Goal: Transaction & Acquisition: Purchase product/service

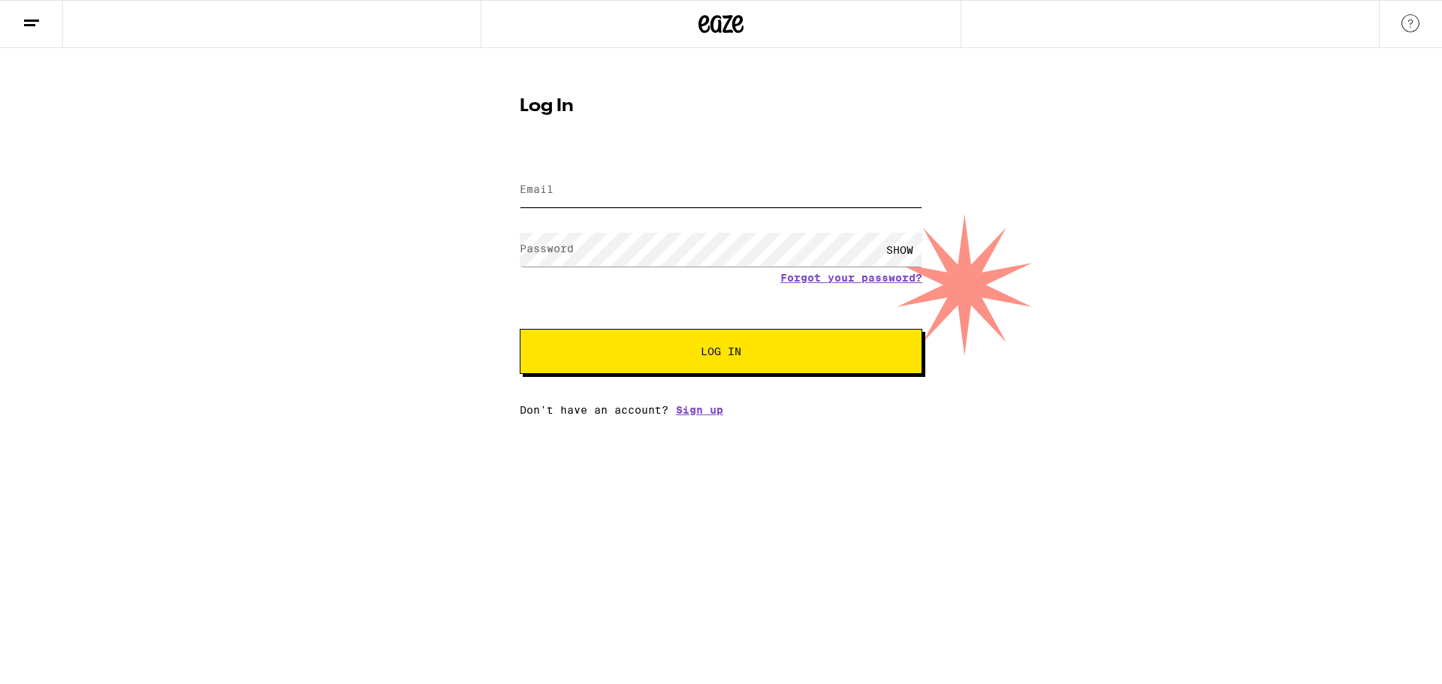
type input "[EMAIL_ADDRESS][DOMAIN_NAME]"
click at [610, 326] on form "Email Email [EMAIL_ADDRESS][DOMAIN_NAME] Password Password SHOW Forgot your pas…" at bounding box center [721, 263] width 402 height 221
click at [610, 348] on span "Log In" at bounding box center [720, 351] width 281 height 11
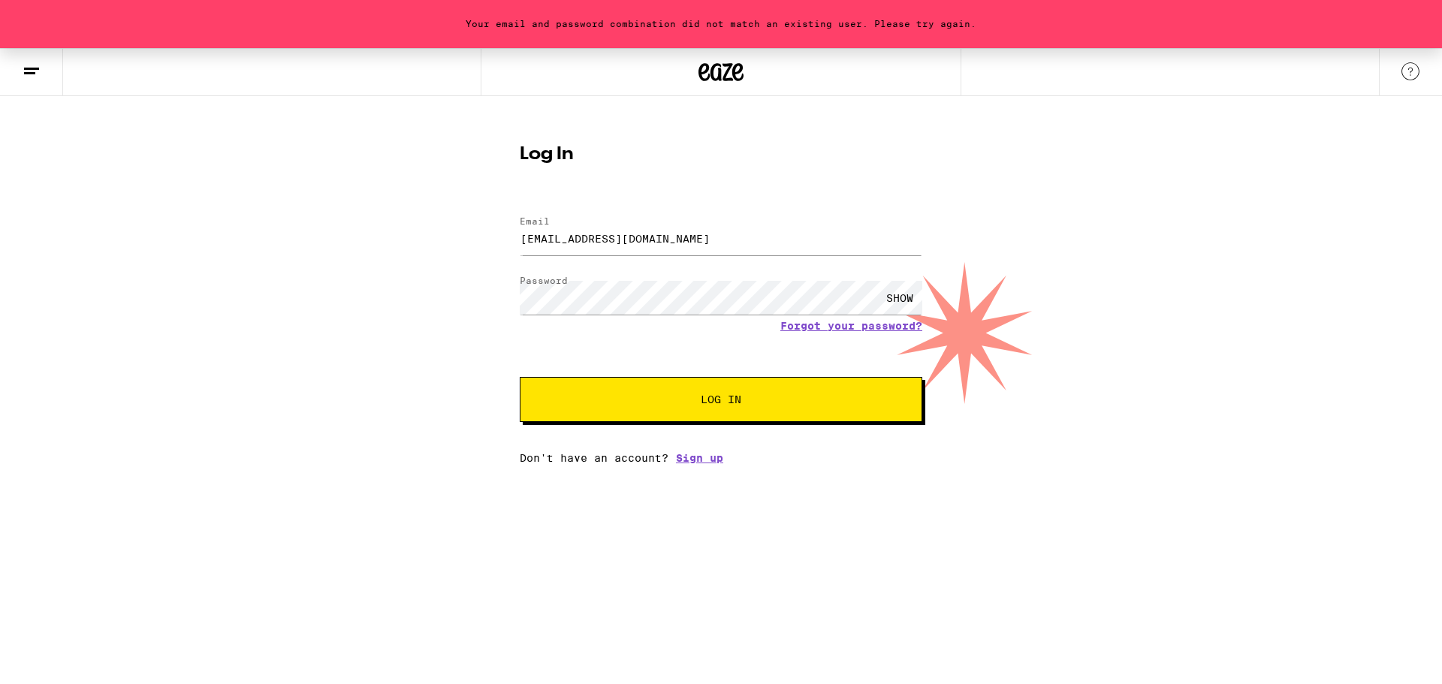
click at [901, 306] on div "SHOW" at bounding box center [899, 298] width 45 height 34
click at [520, 377] on button "Log In" at bounding box center [721, 399] width 402 height 45
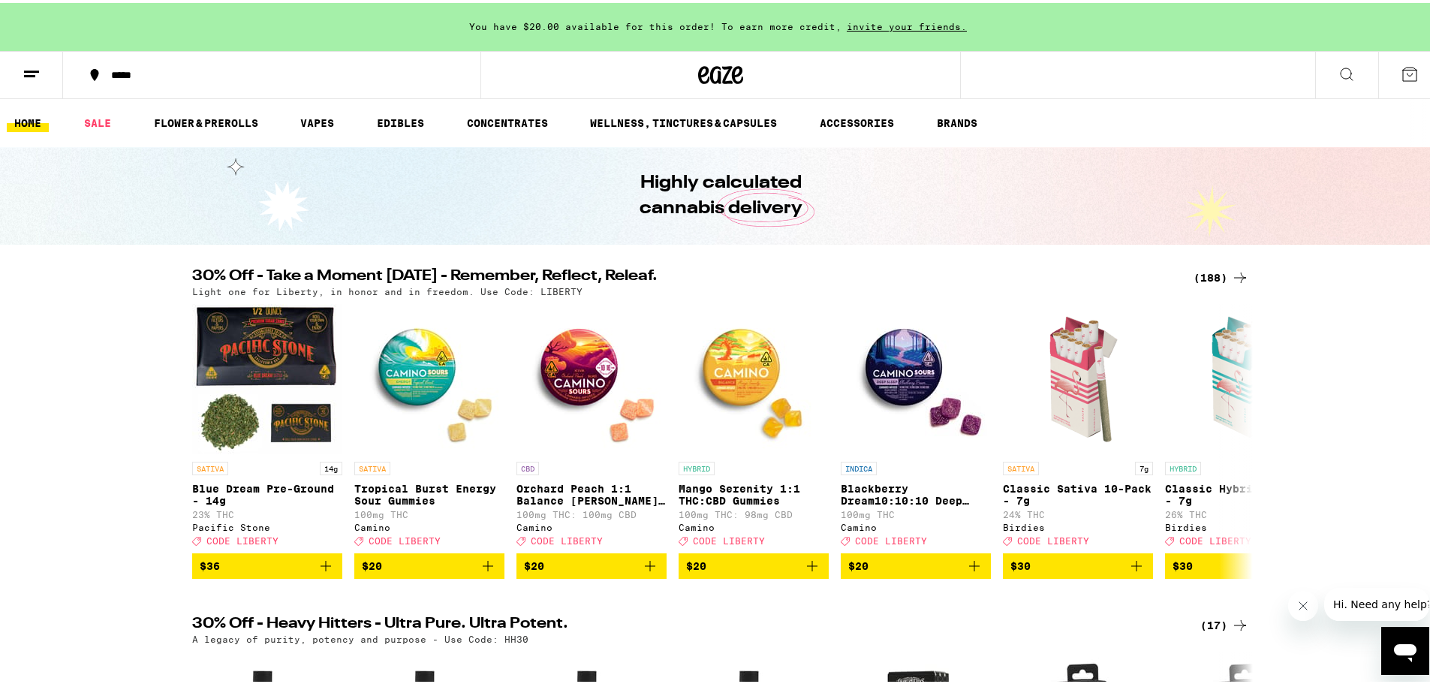
click at [116, 68] on div "*****" at bounding box center [279, 72] width 351 height 11
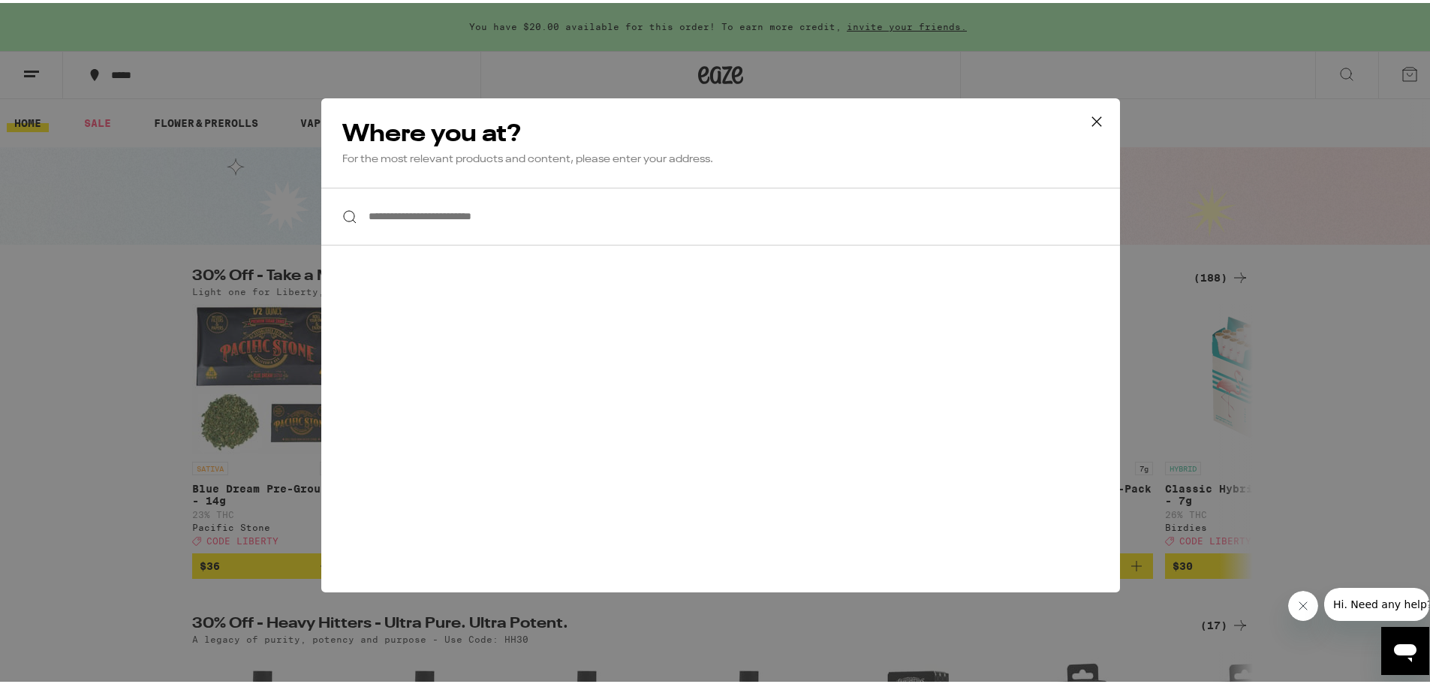
click at [393, 207] on input "**********" at bounding box center [720, 214] width 799 height 58
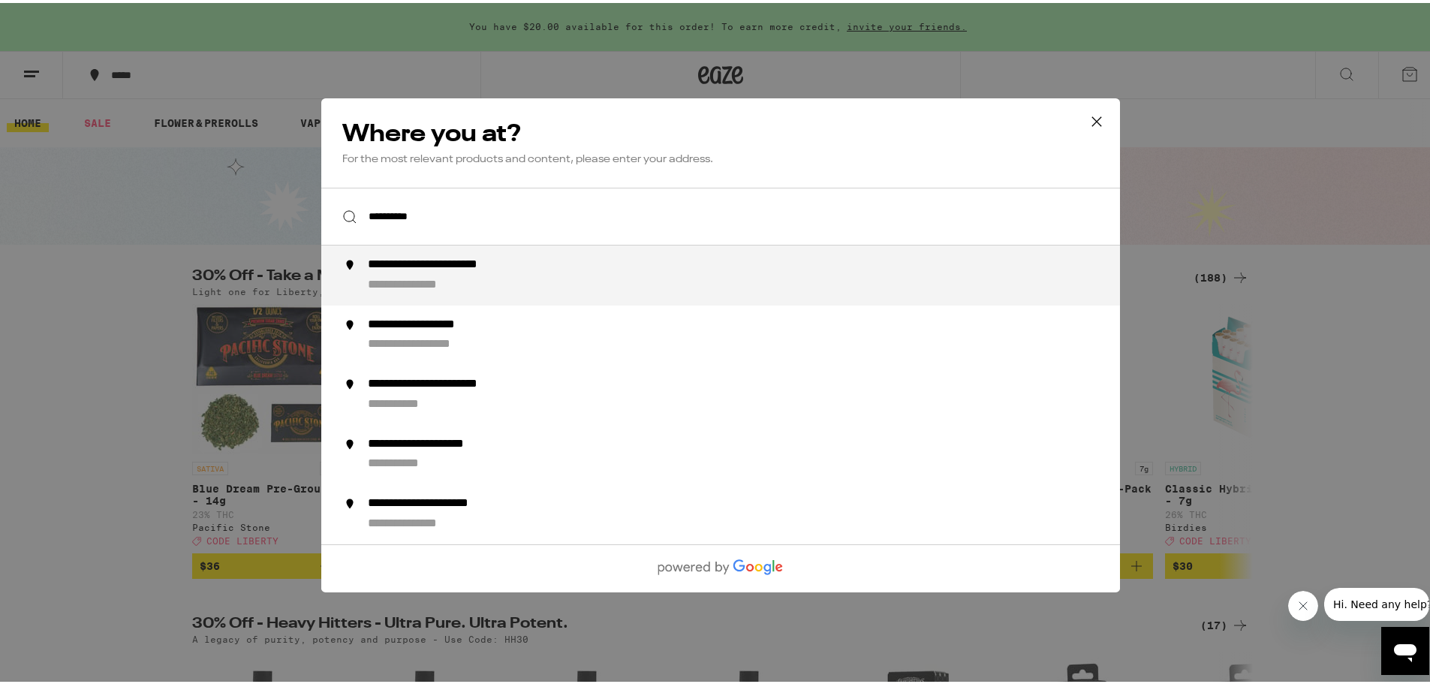
click at [468, 273] on div "**********" at bounding box center [751, 273] width 766 height 36
type input "**********"
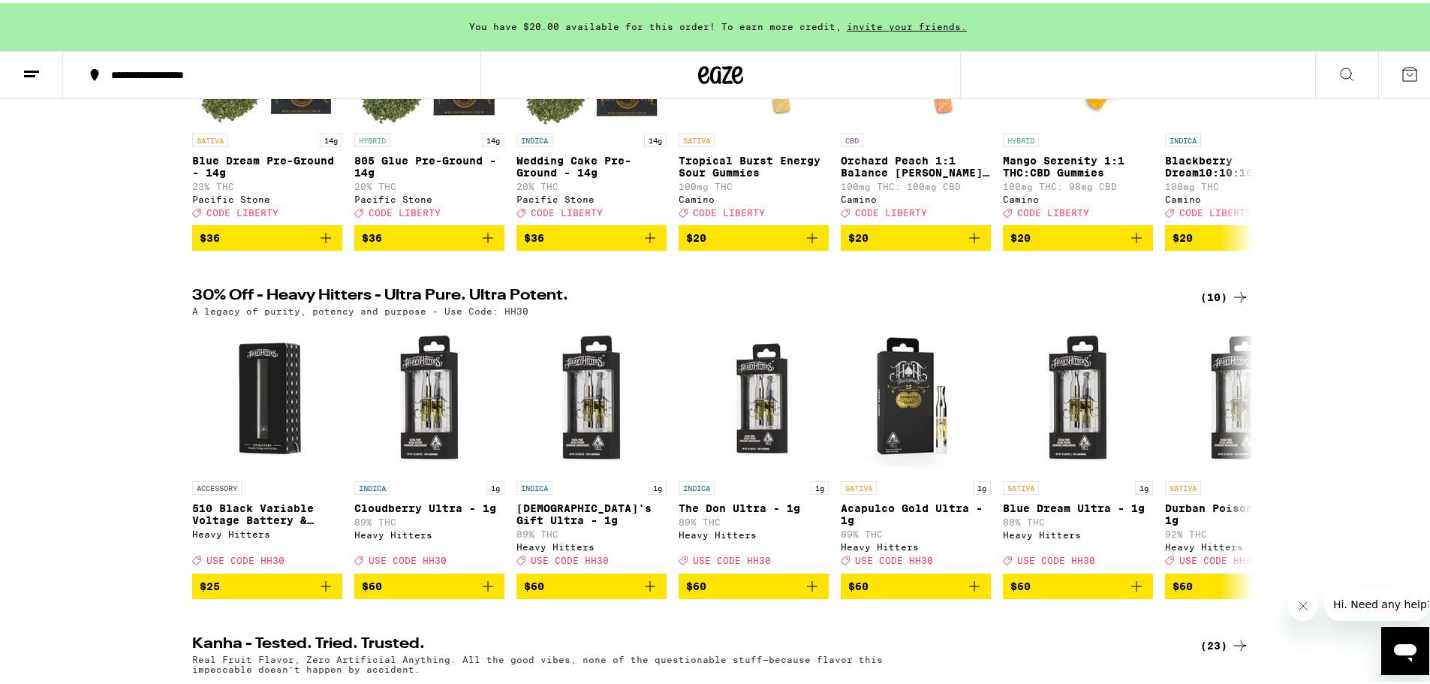
scroll to position [375, 0]
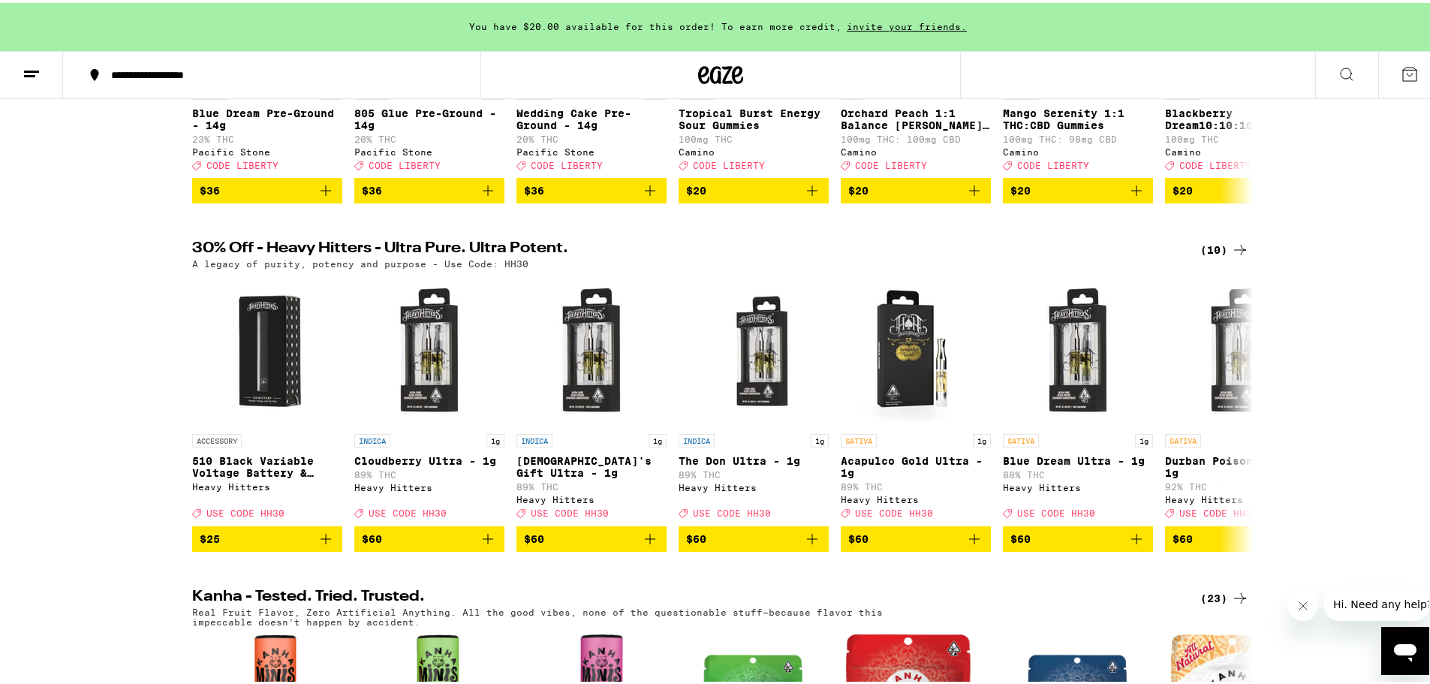
click at [970, 545] on icon "Add to bag" at bounding box center [975, 536] width 18 height 18
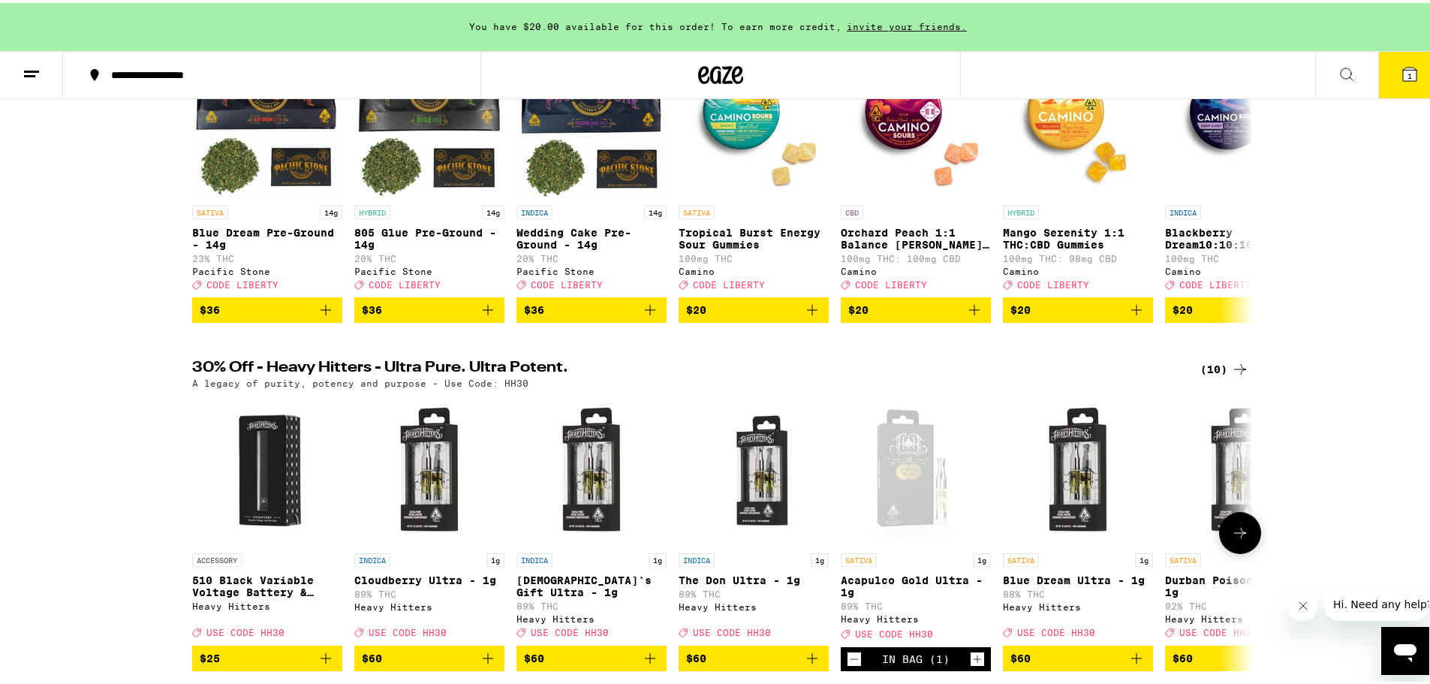
scroll to position [0, 0]
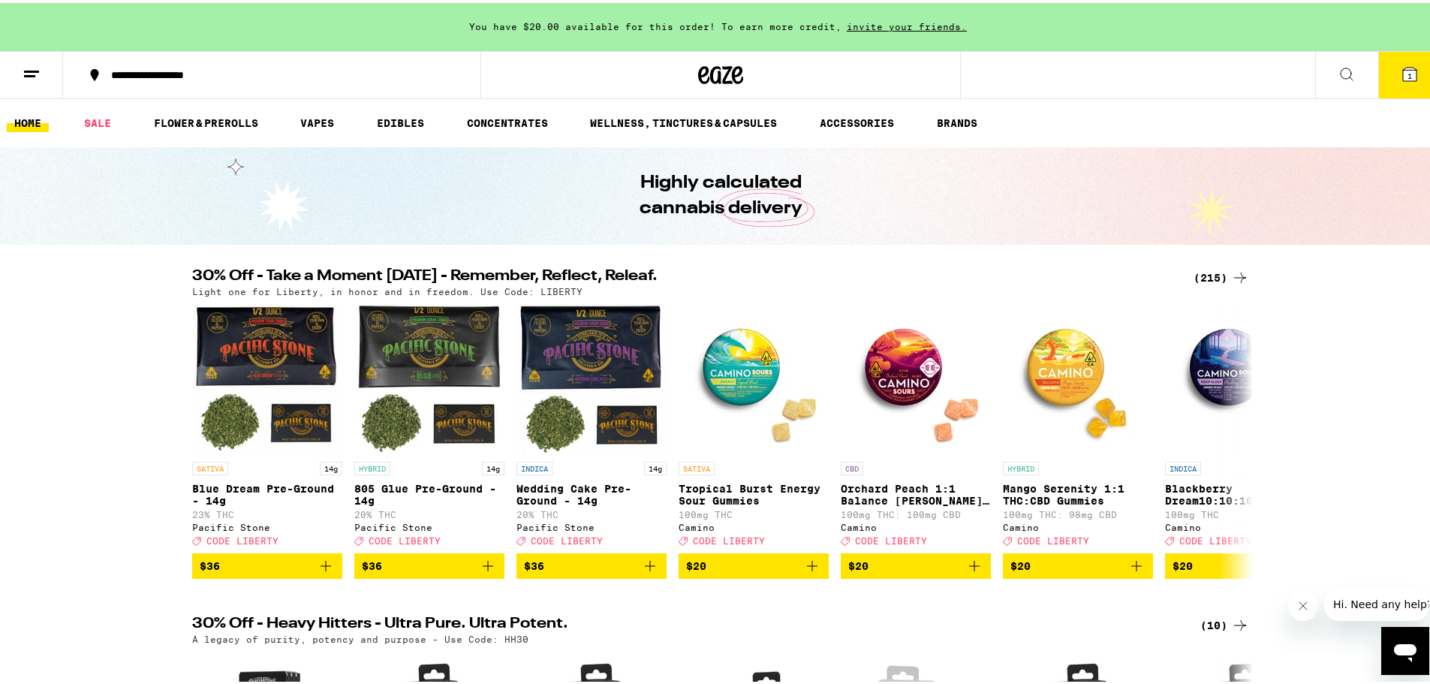
click at [1397, 84] on button "1" at bounding box center [1409, 72] width 63 height 47
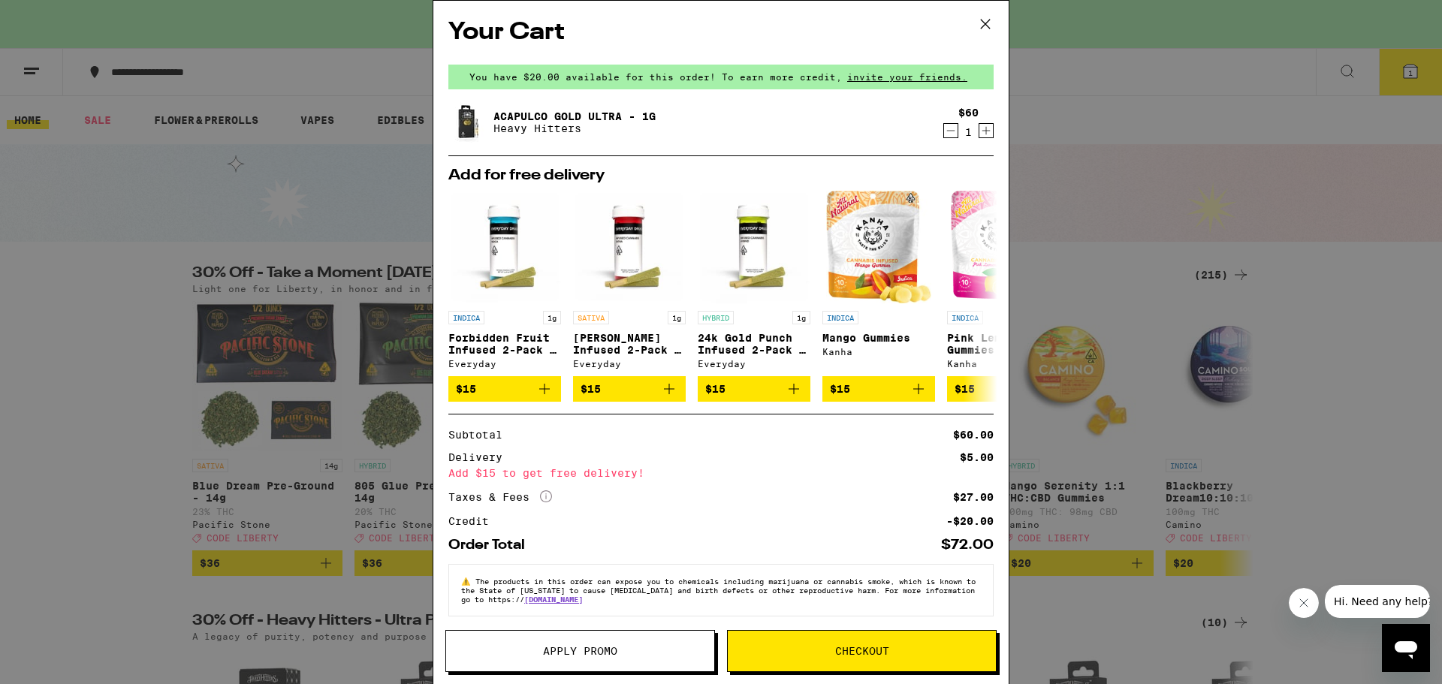
click at [532, 648] on span "Apply Promo" at bounding box center [580, 651] width 268 height 11
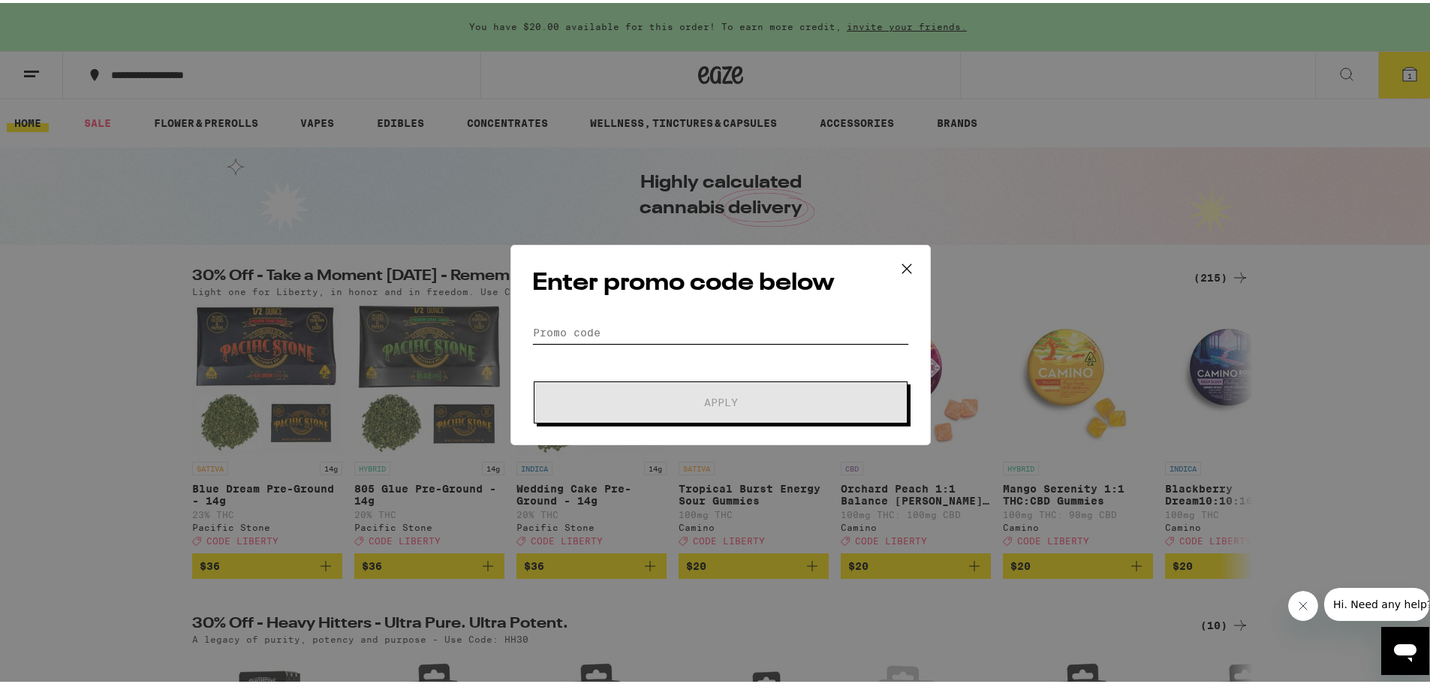
click at [633, 321] on input "Promo Code" at bounding box center [720, 329] width 377 height 23
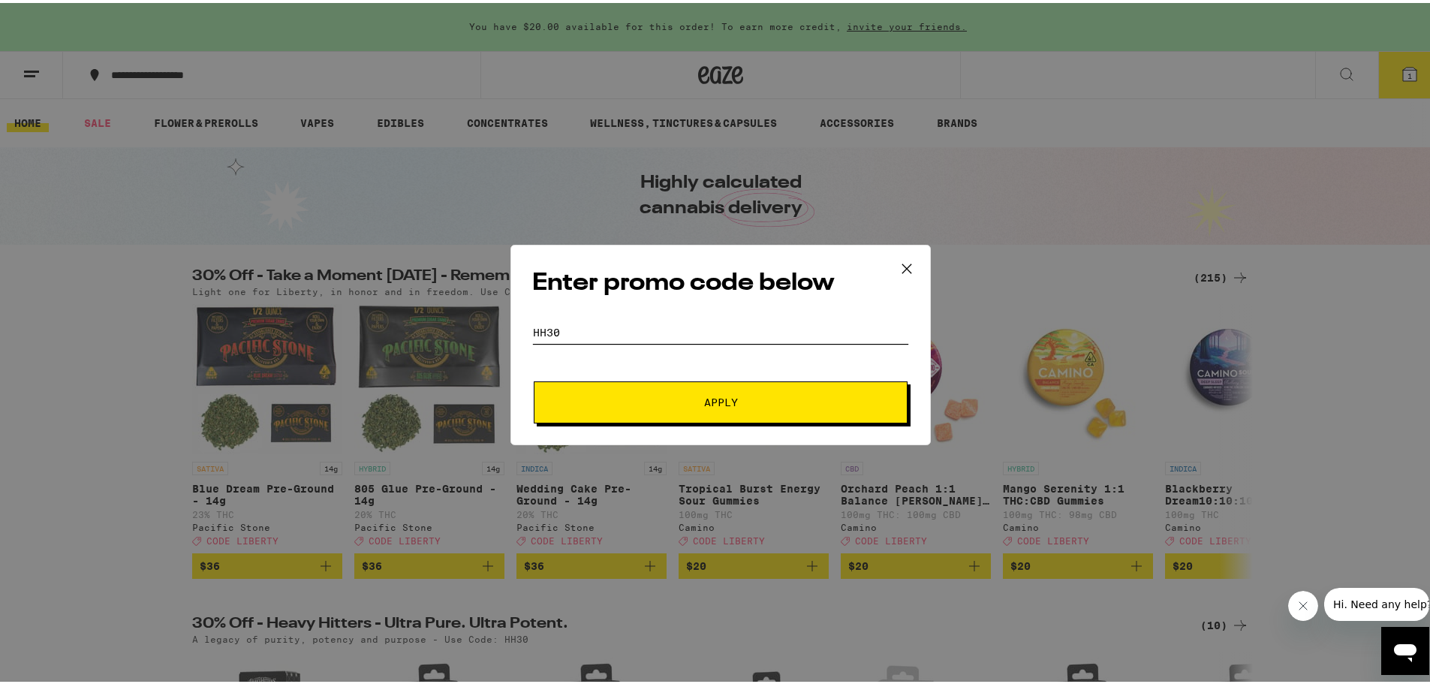
type input "HH30"
click at [652, 400] on span "Apply" at bounding box center [721, 399] width 270 height 11
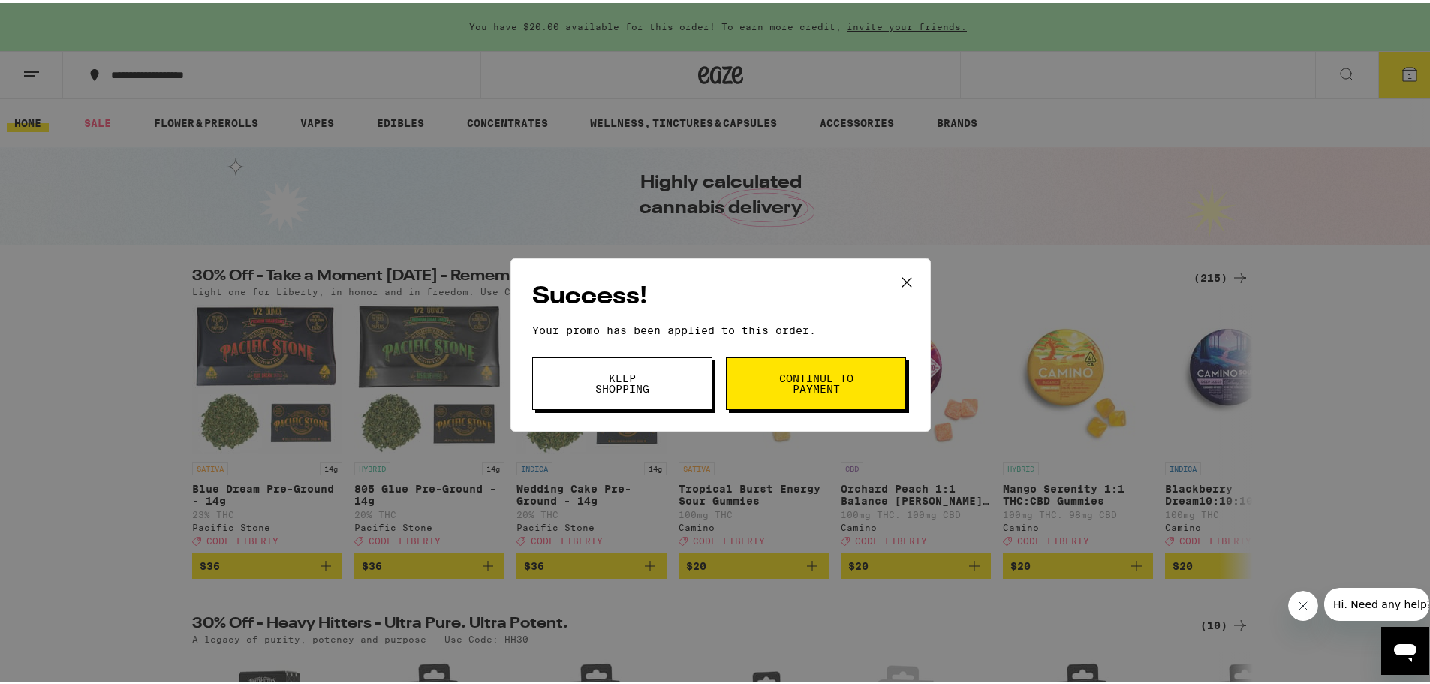
click at [763, 390] on button "Continue to payment" at bounding box center [816, 380] width 180 height 53
click at [673, 378] on button "Keep Shopping" at bounding box center [622, 380] width 180 height 53
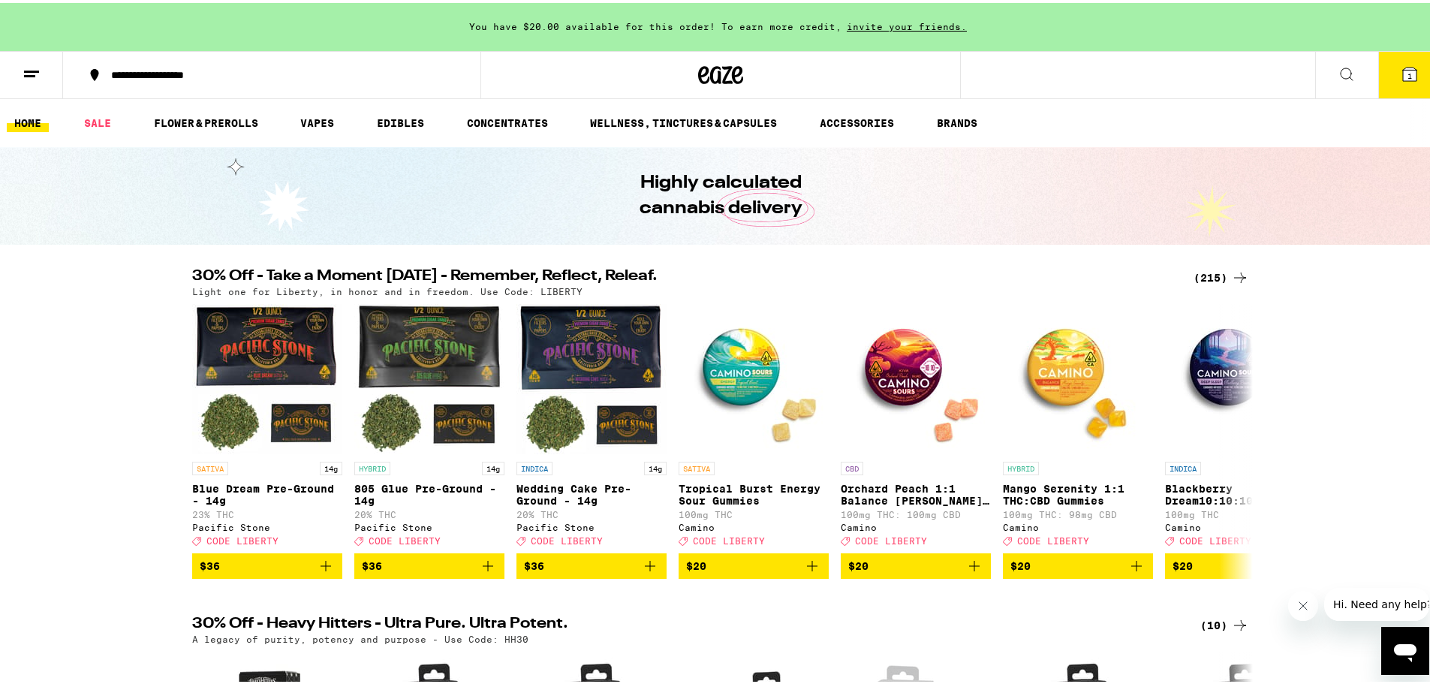
click at [1401, 80] on icon at bounding box center [1410, 71] width 18 height 18
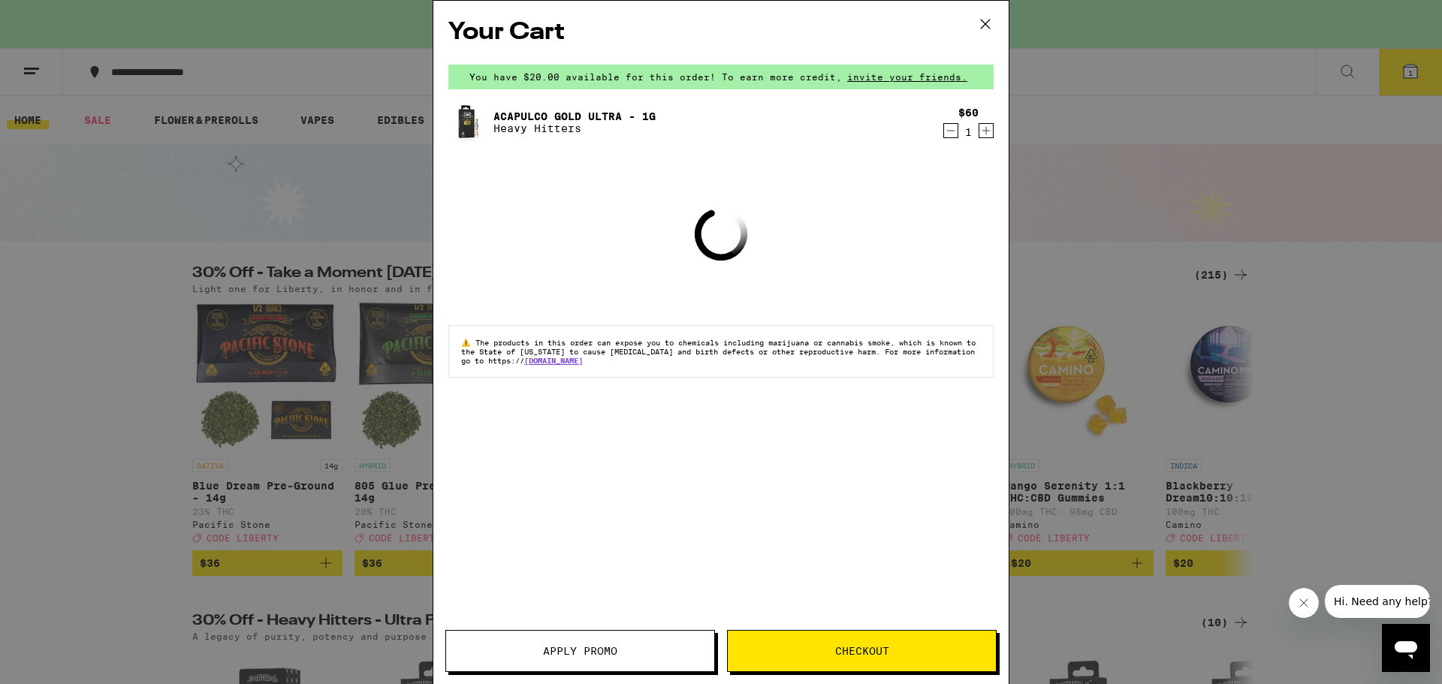
click at [539, 643] on button "Apply Promo" at bounding box center [580, 651] width 270 height 42
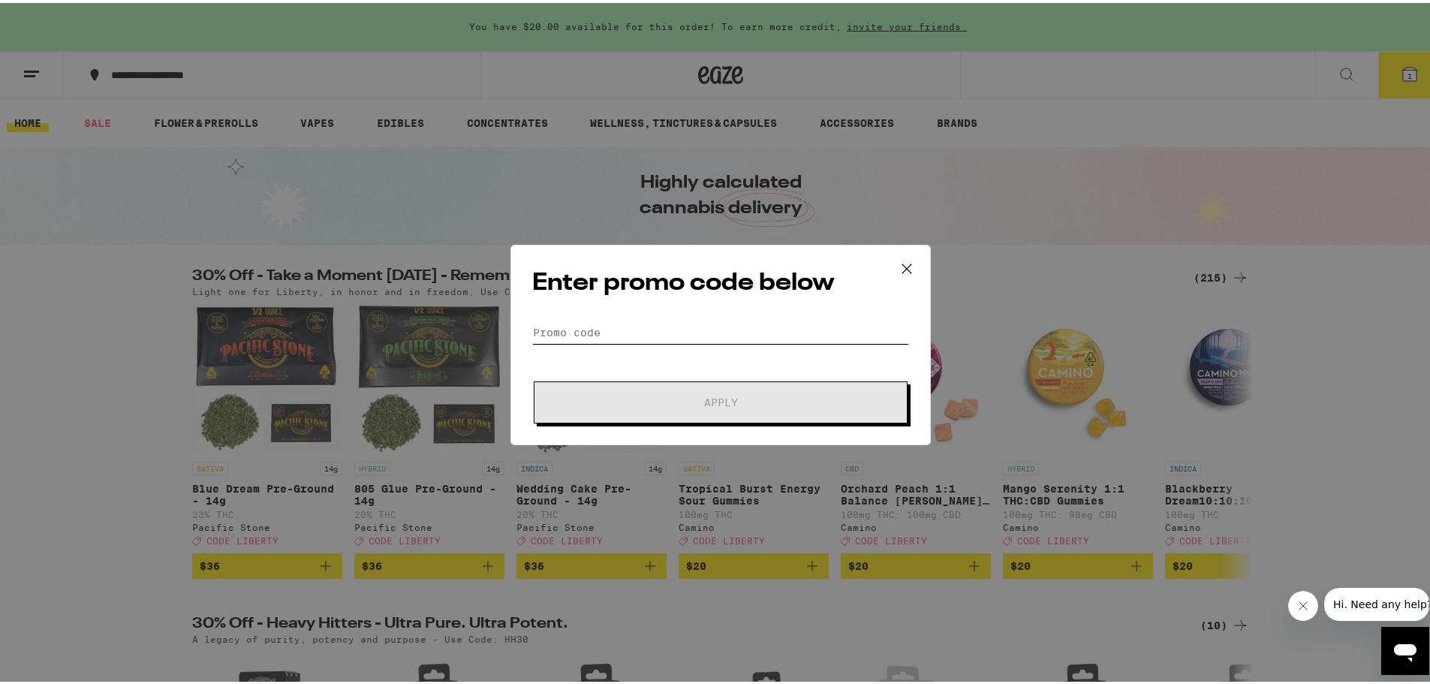
click at [593, 337] on input "Promo Code" at bounding box center [720, 329] width 377 height 23
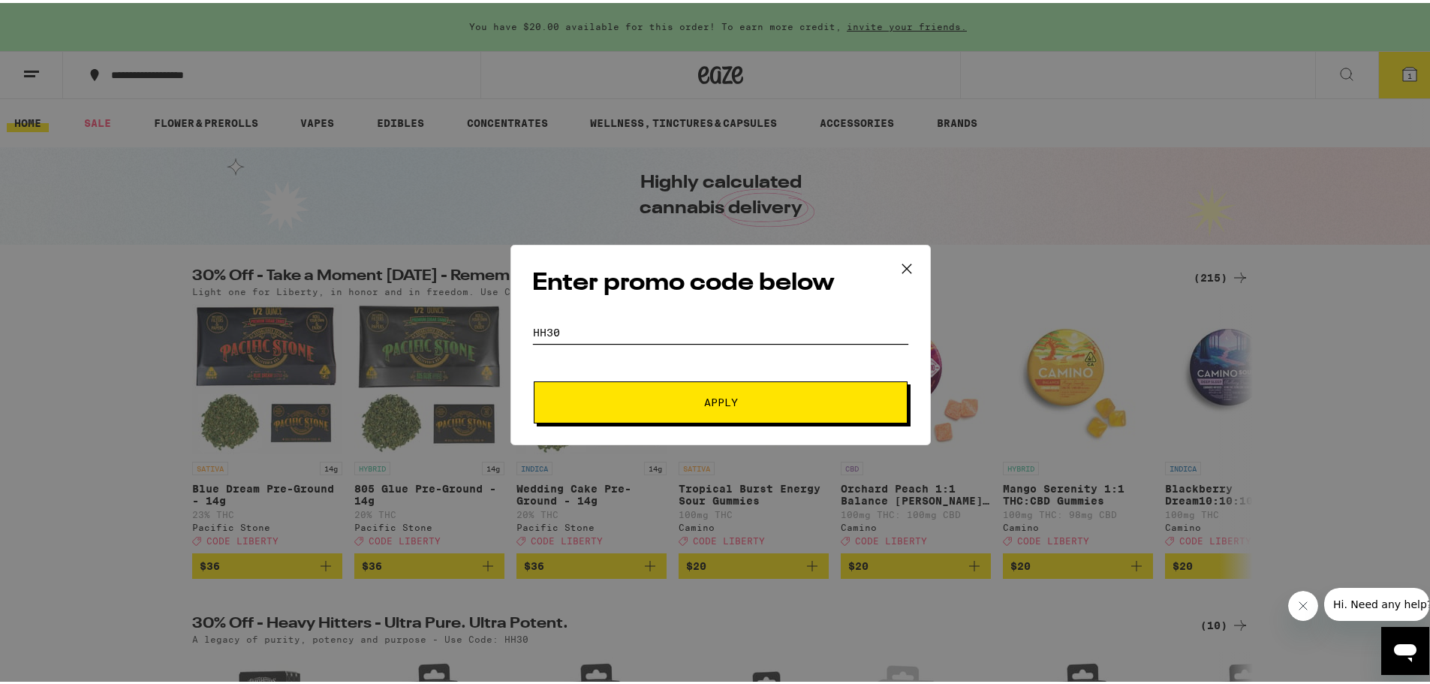
type input "HH30"
click at [662, 412] on button "Apply" at bounding box center [721, 399] width 374 height 42
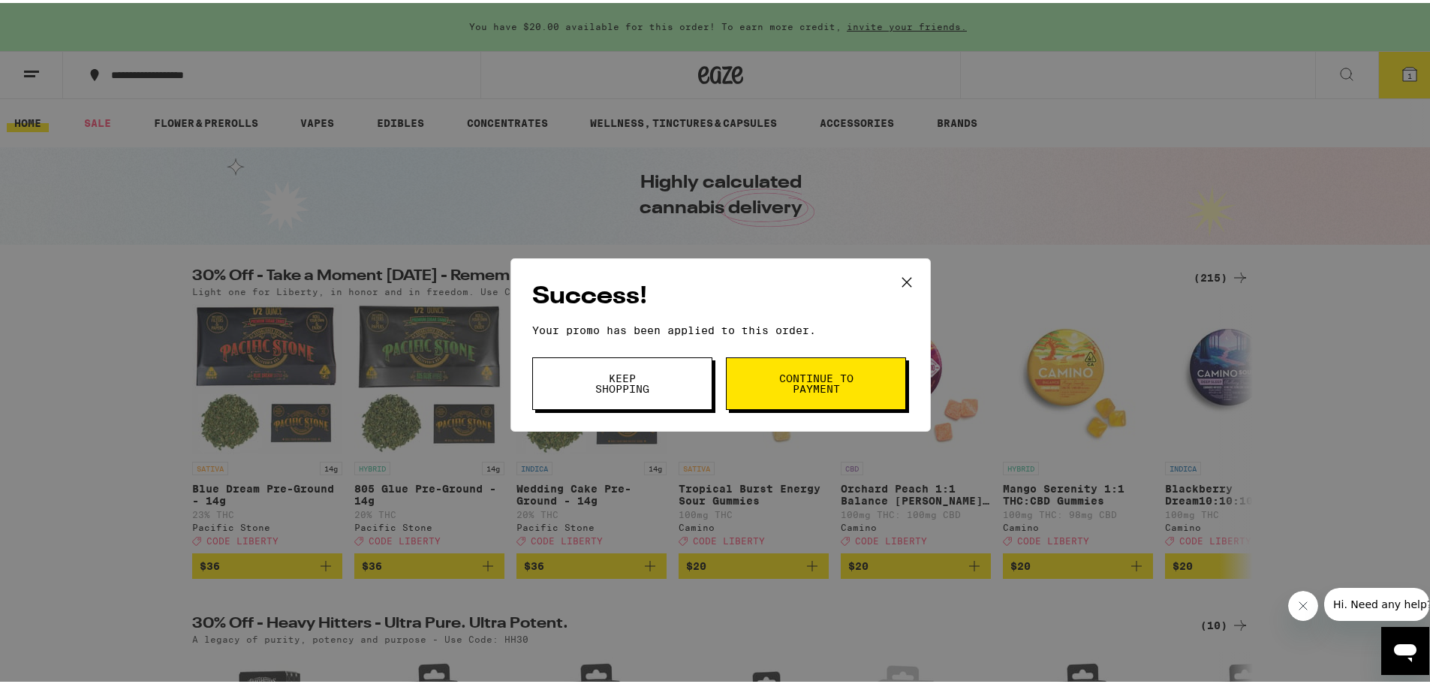
click at [613, 385] on span "Keep Shopping" at bounding box center [622, 380] width 77 height 21
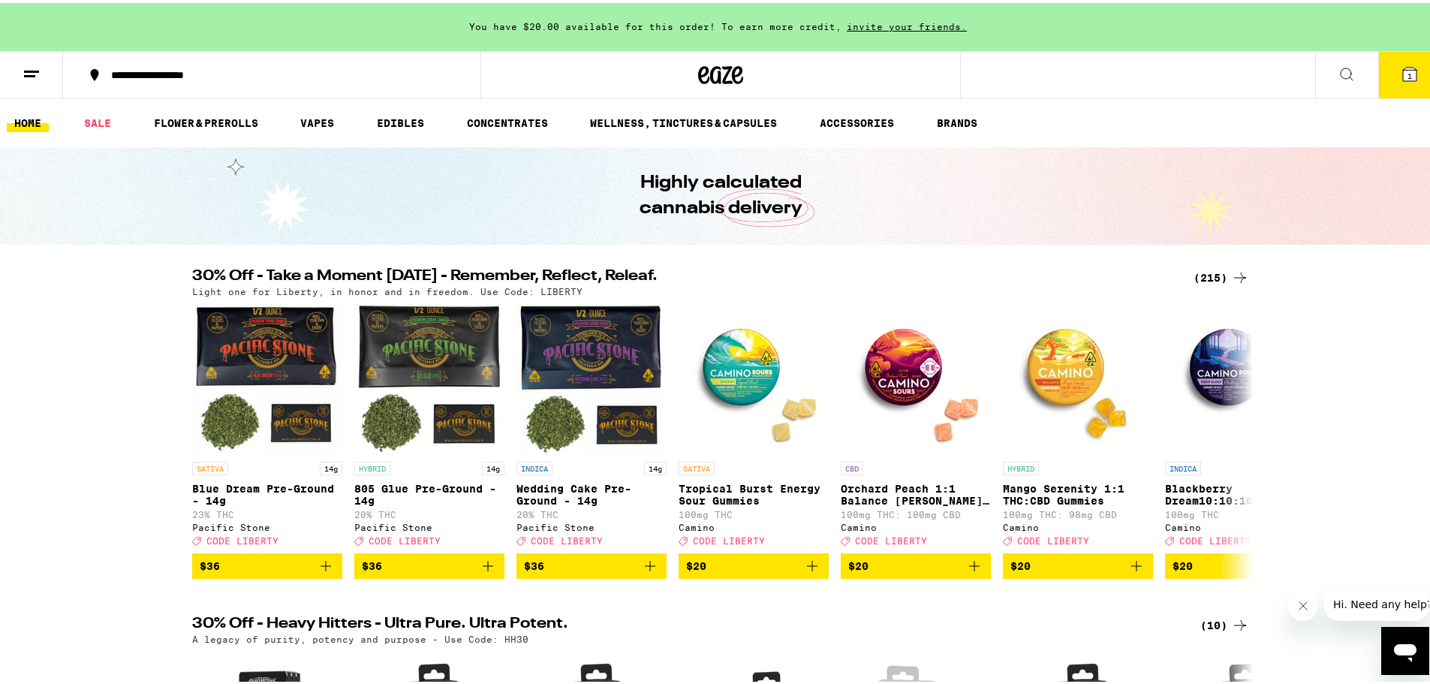
click at [1413, 62] on button "1" at bounding box center [1409, 72] width 63 height 47
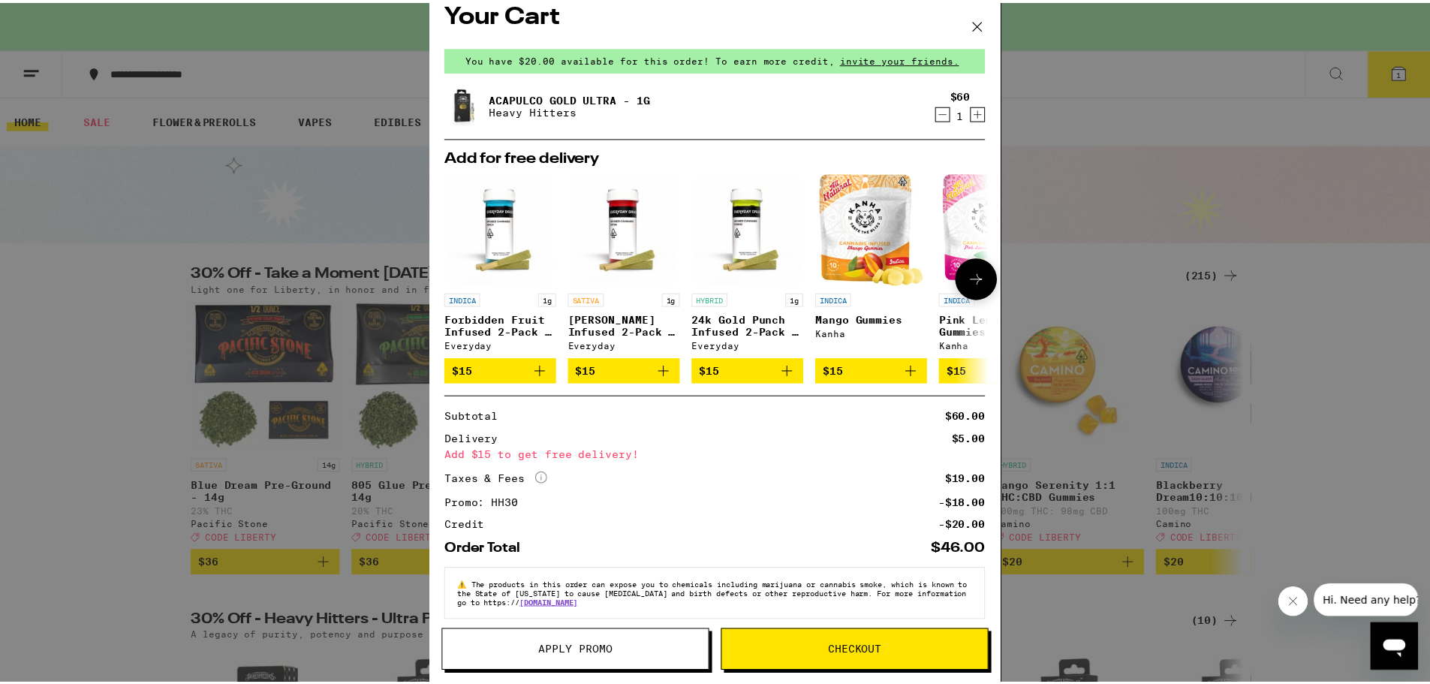
scroll to position [36, 0]
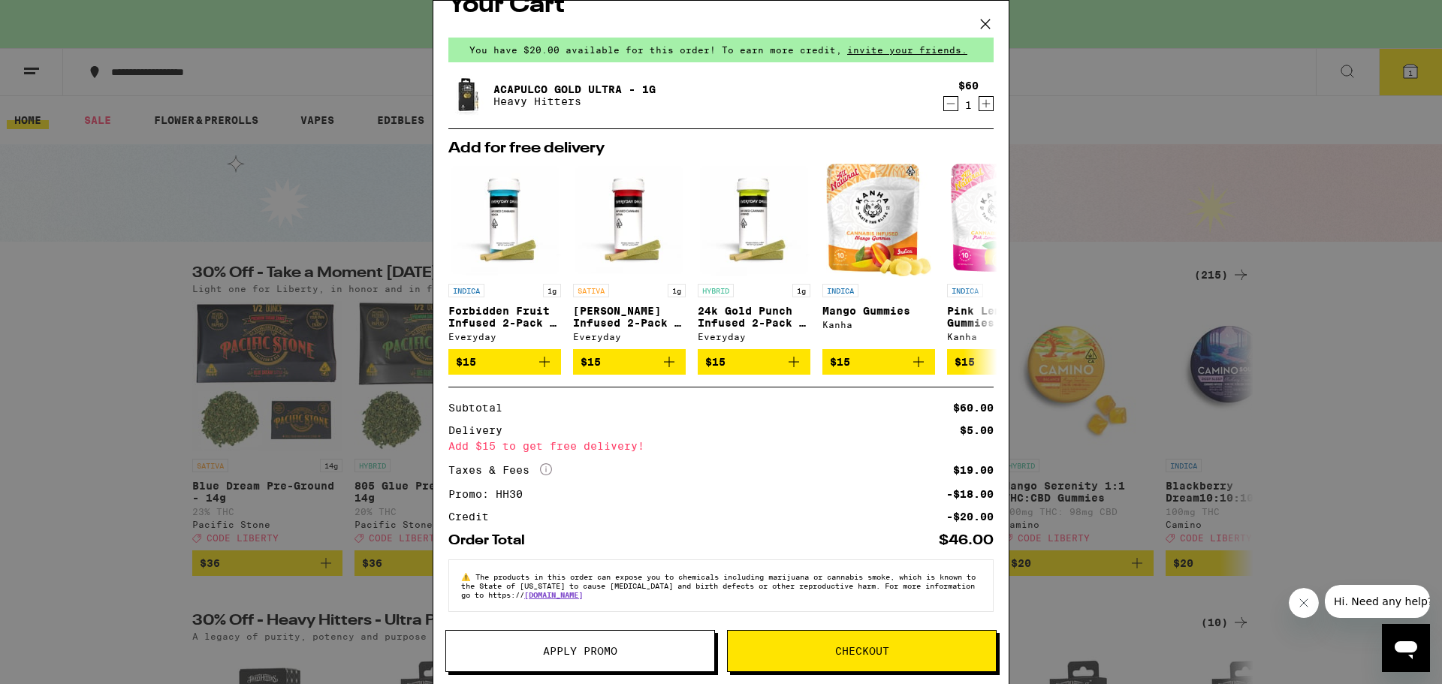
click at [780, 653] on span "Checkout" at bounding box center [862, 651] width 268 height 11
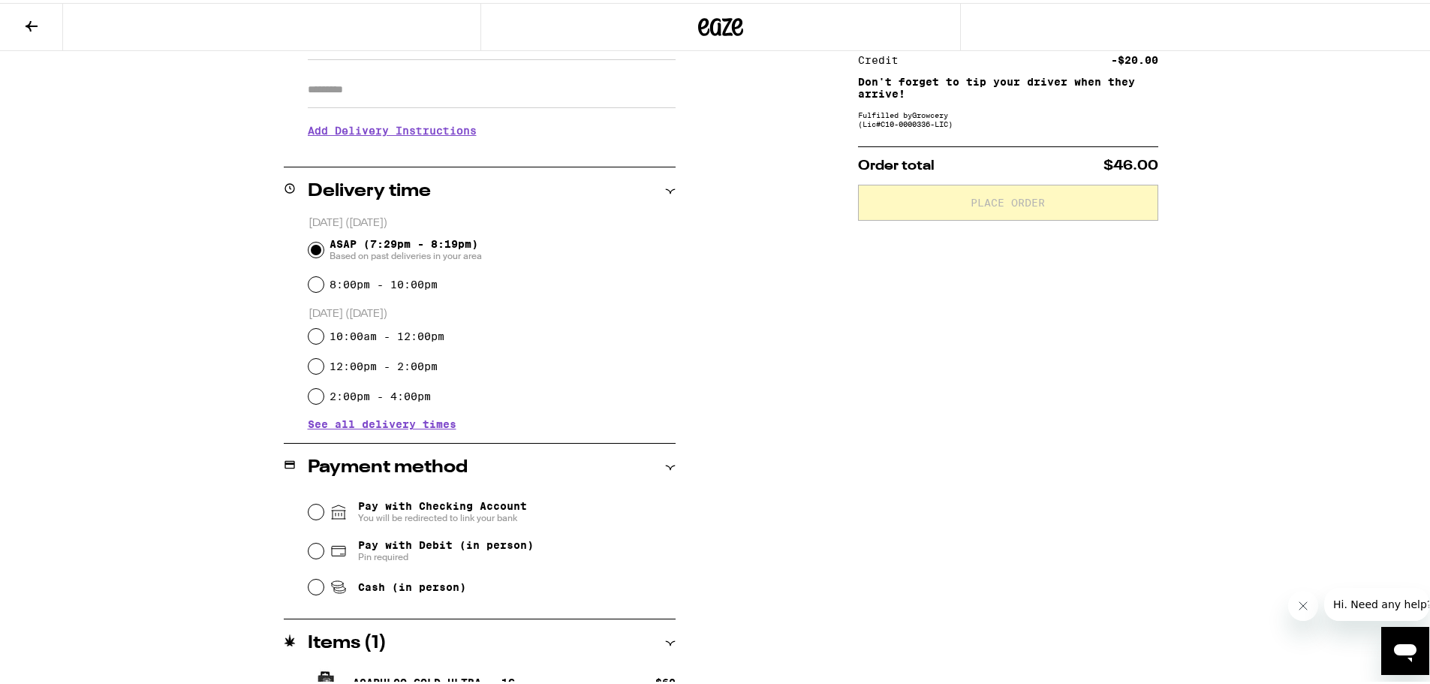
scroll to position [289, 0]
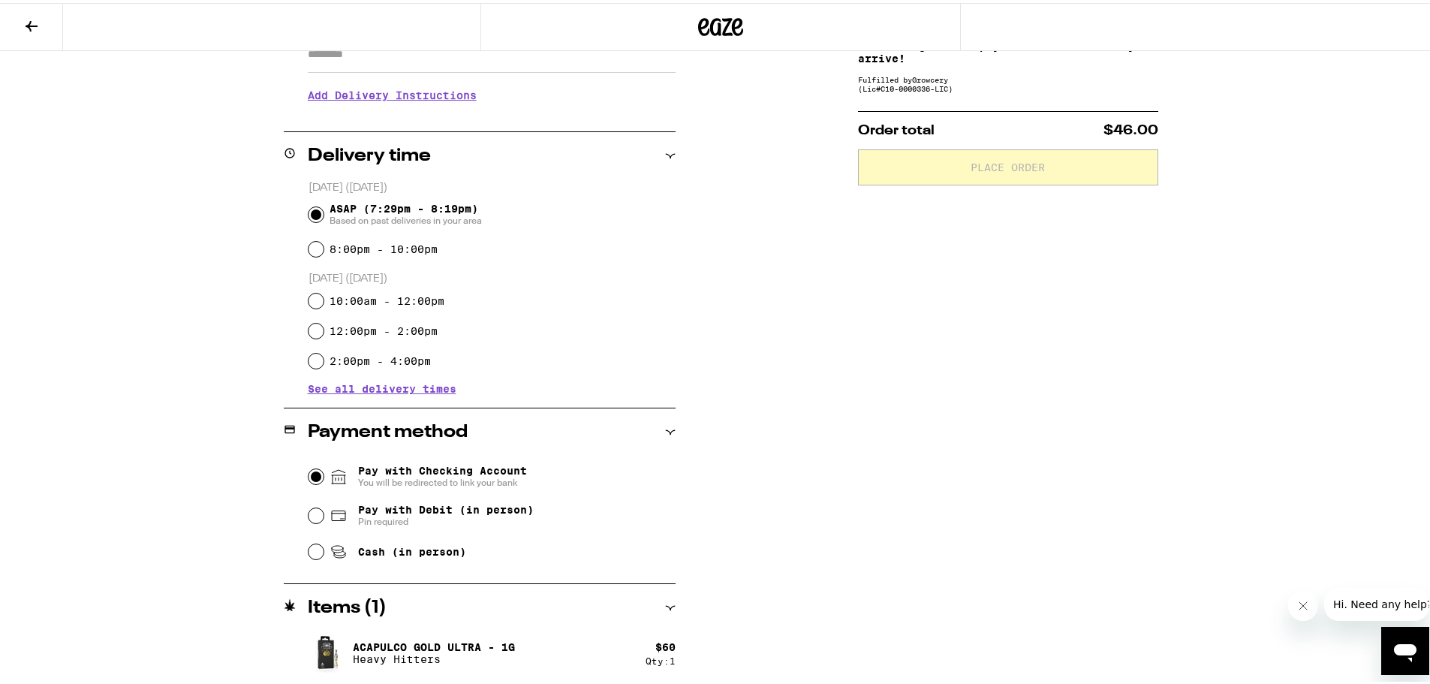
click at [309, 472] on input "Pay with Checking Account You will be redirected to link your bank" at bounding box center [316, 473] width 15 height 15
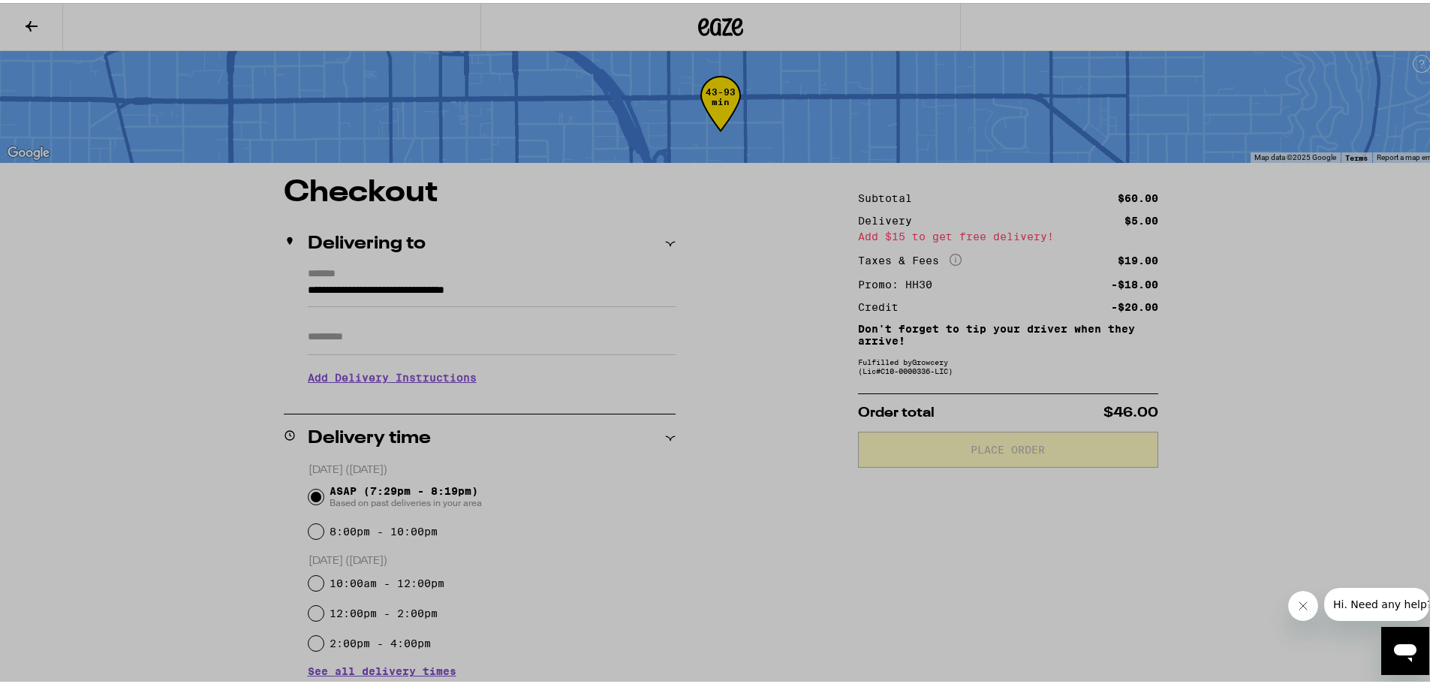
scroll to position [0, 0]
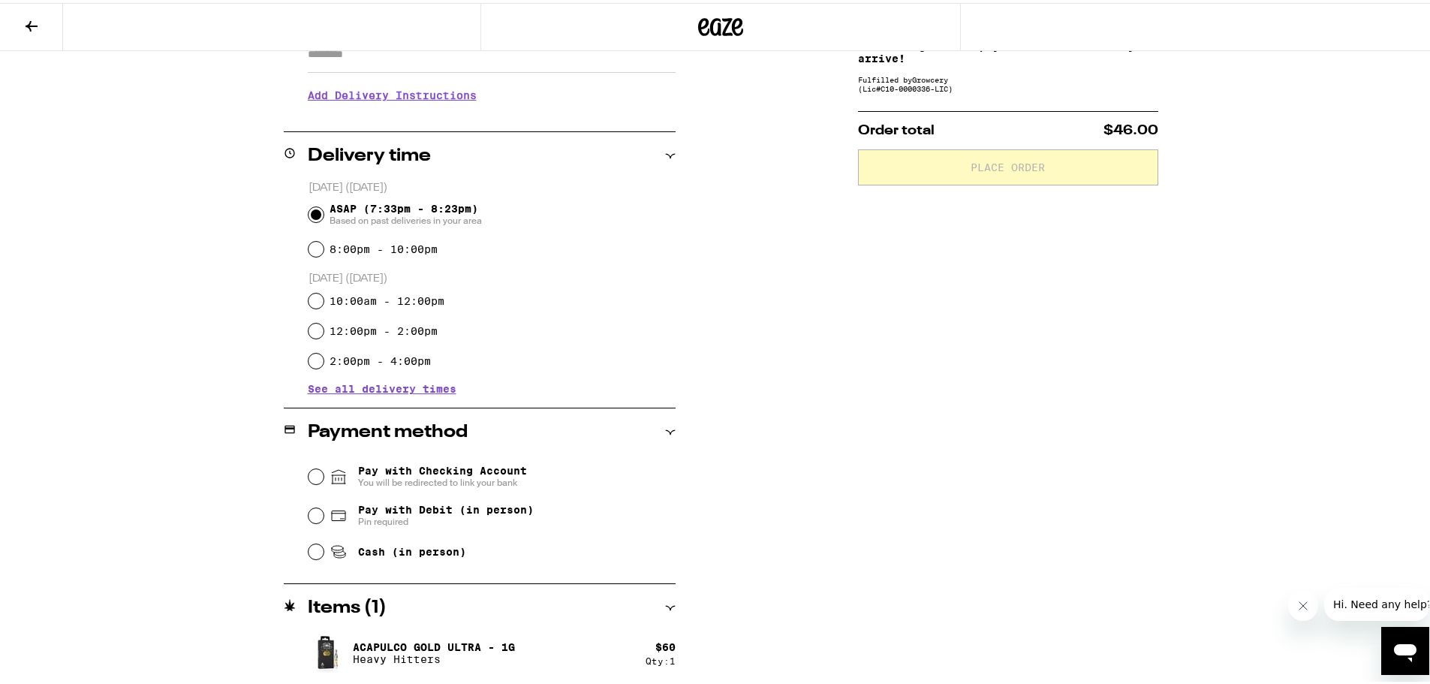
click at [358, 473] on span "Pay with Checking Account You will be redirected to link your bank" at bounding box center [442, 474] width 169 height 24
click at [324, 473] on input "Pay with Checking Account You will be redirected to link your bank" at bounding box center [316, 473] width 15 height 15
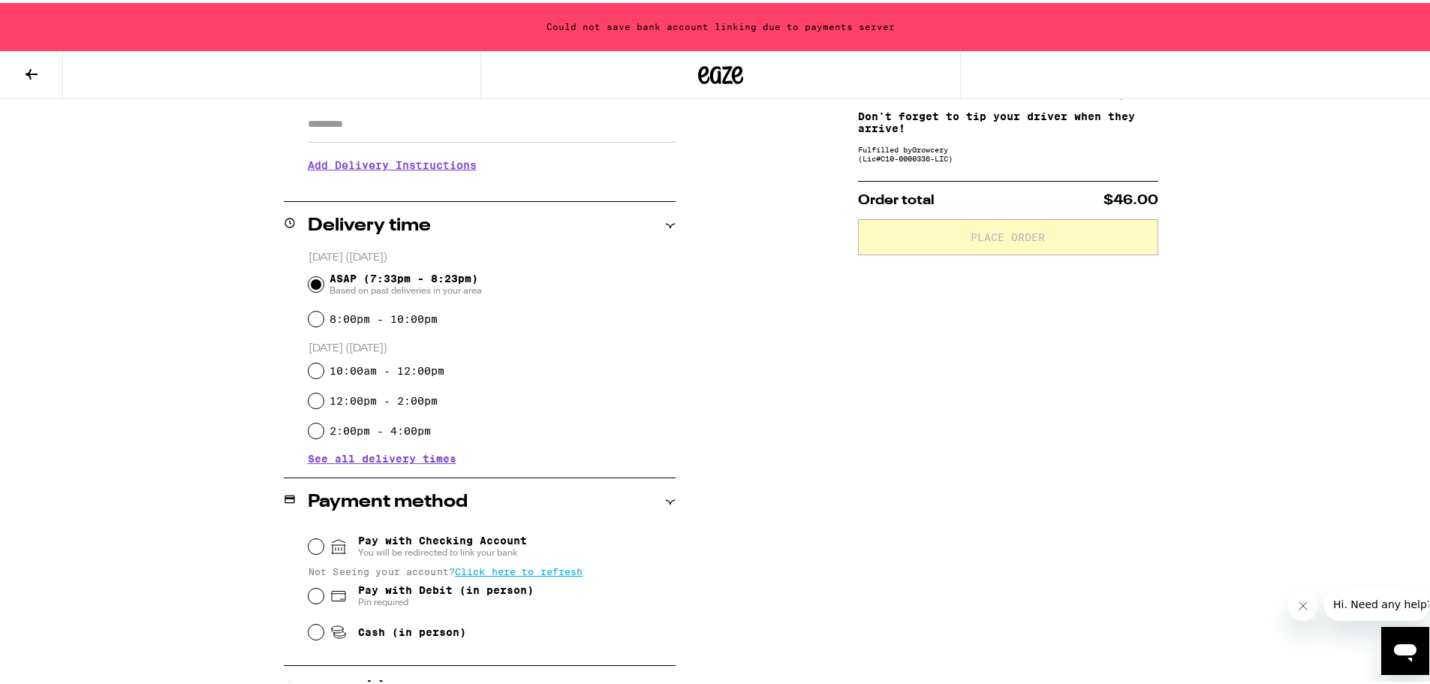
scroll to position [349, 0]
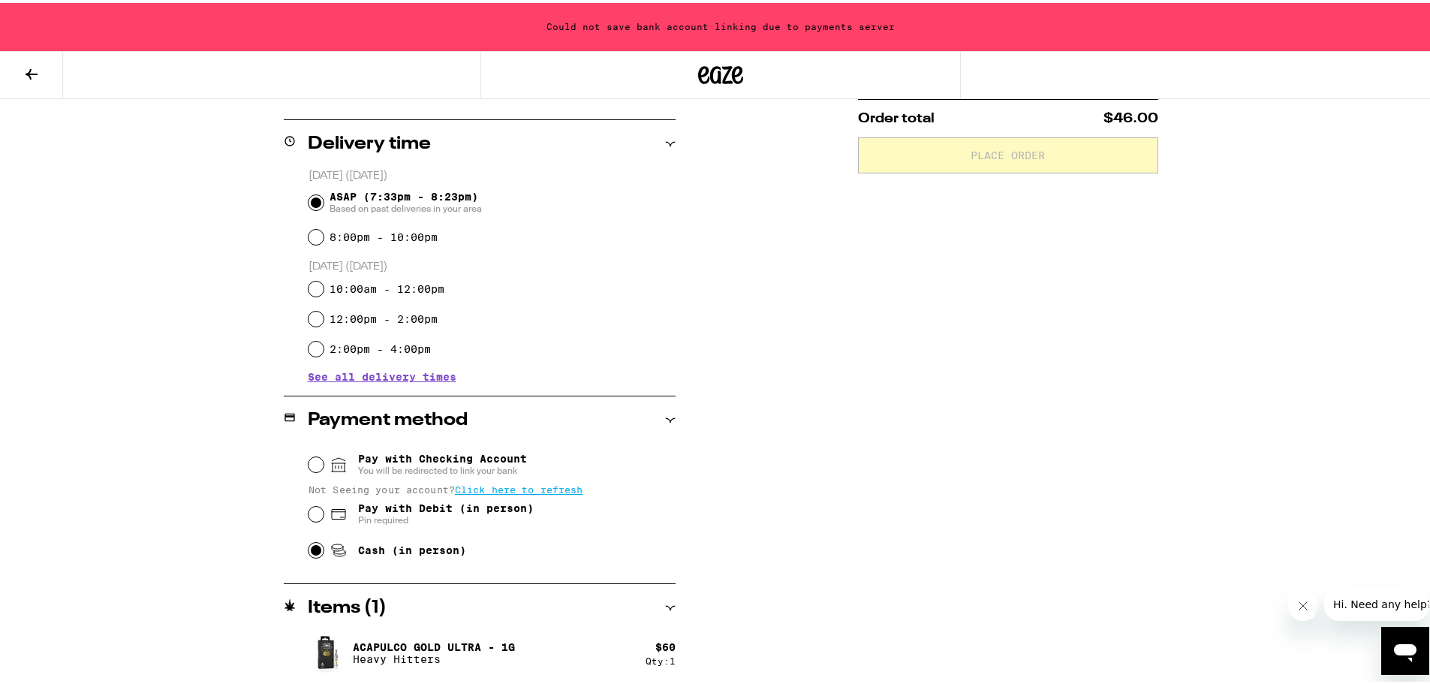
click at [309, 555] on input "Cash (in person)" at bounding box center [316, 547] width 15 height 15
radio input "true"
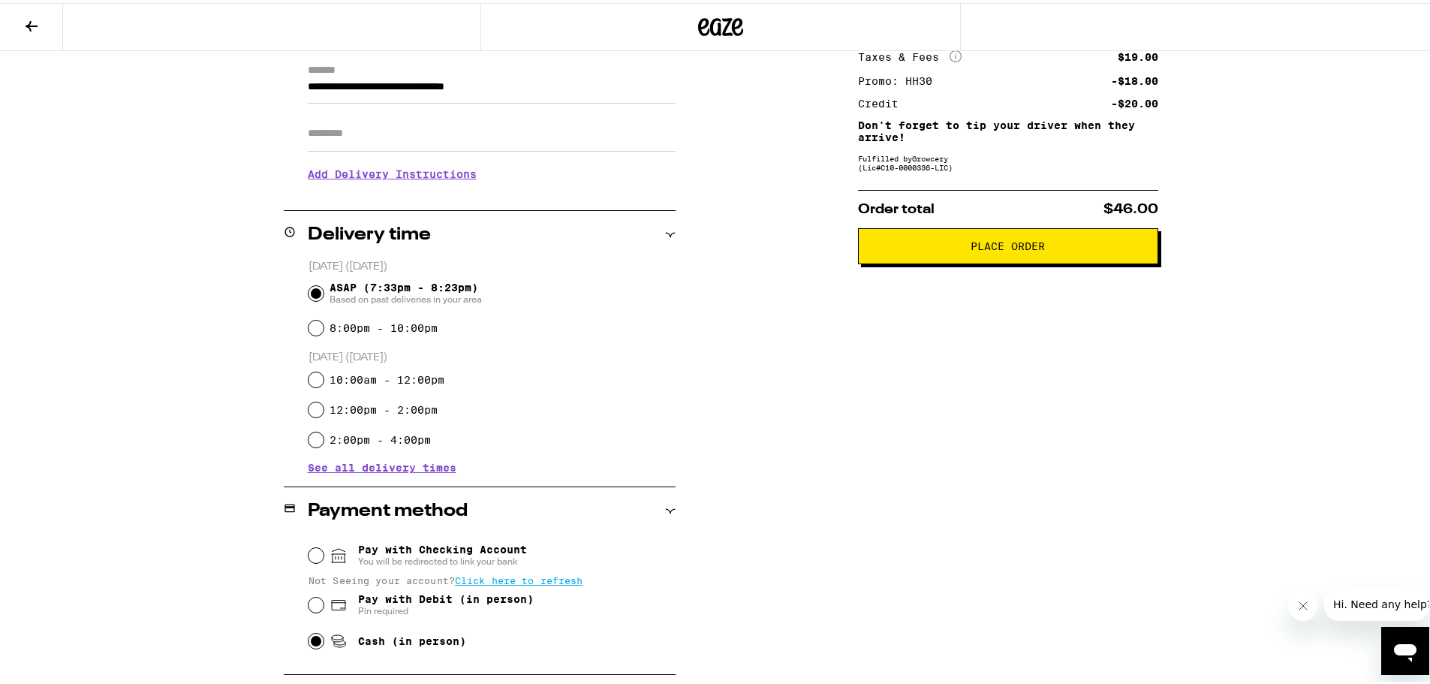
scroll to position [0, 0]
